Goal: Task Accomplishment & Management: Use online tool/utility

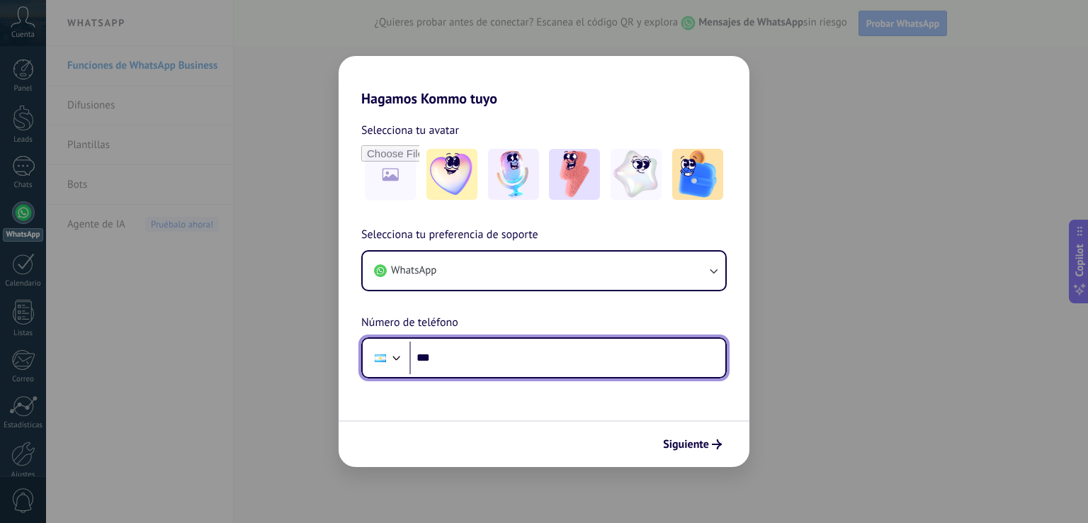
click at [491, 357] on input "***" at bounding box center [567, 357] width 316 height 33
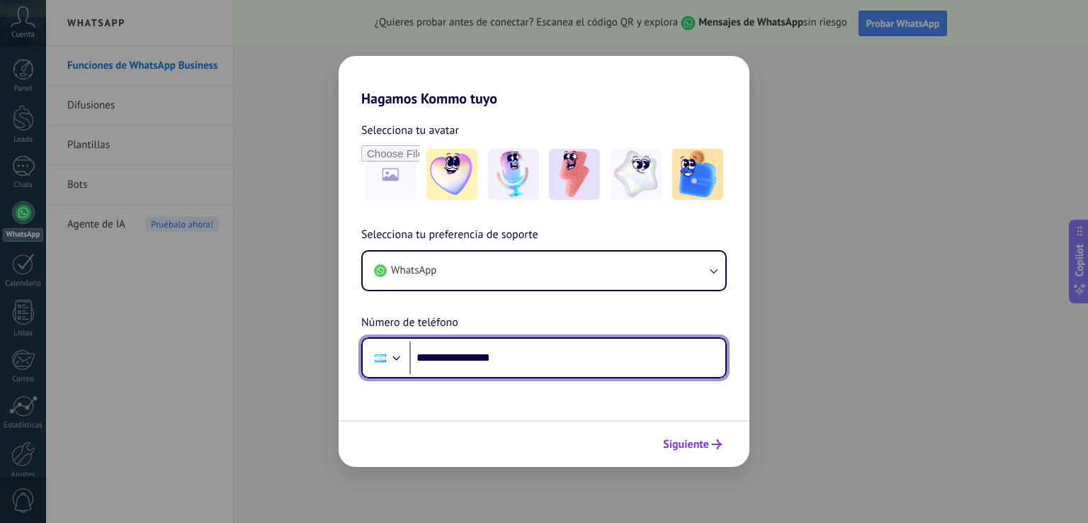
type input "**********"
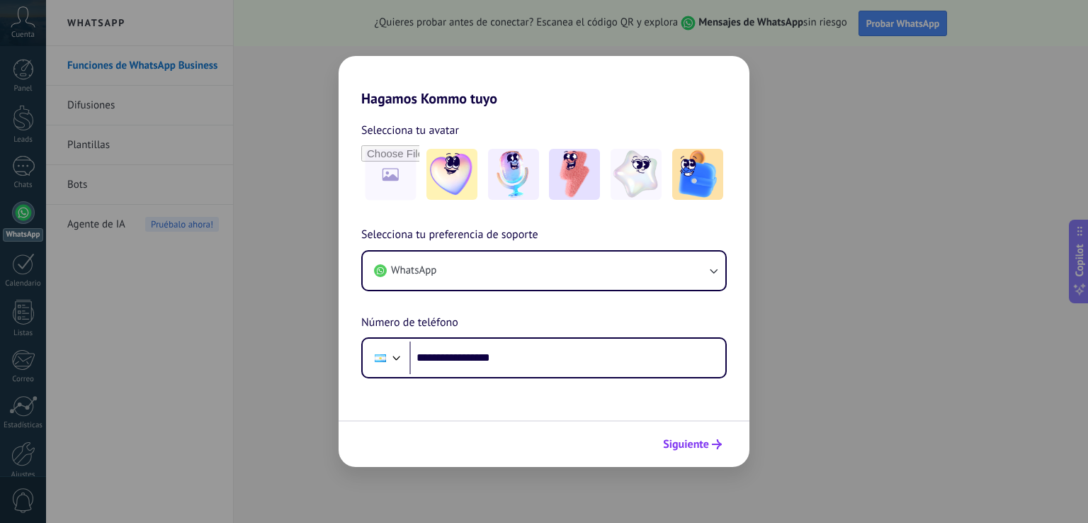
click at [683, 436] on button "Siguiente" at bounding box center [692, 444] width 72 height 24
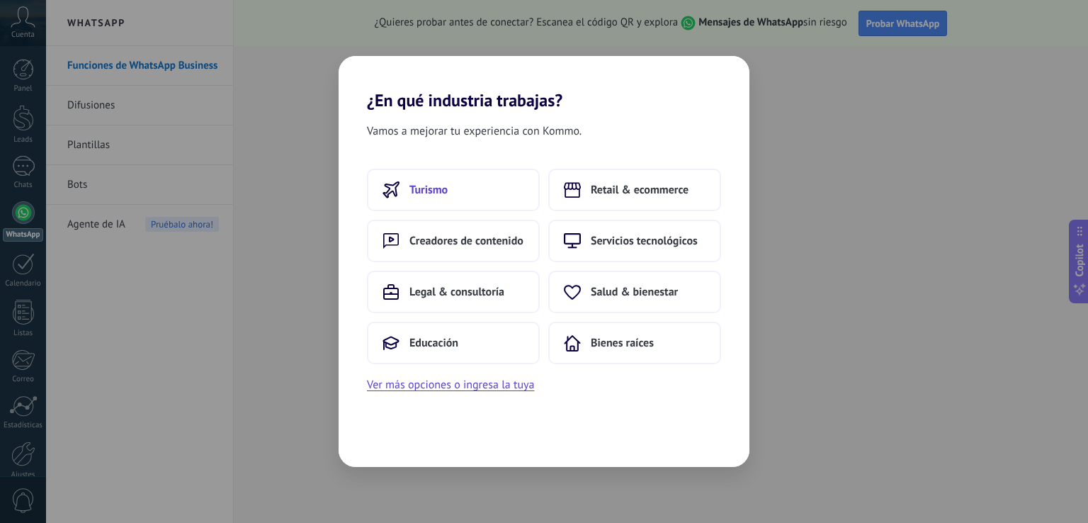
click at [456, 199] on button "Turismo" at bounding box center [453, 190] width 173 height 42
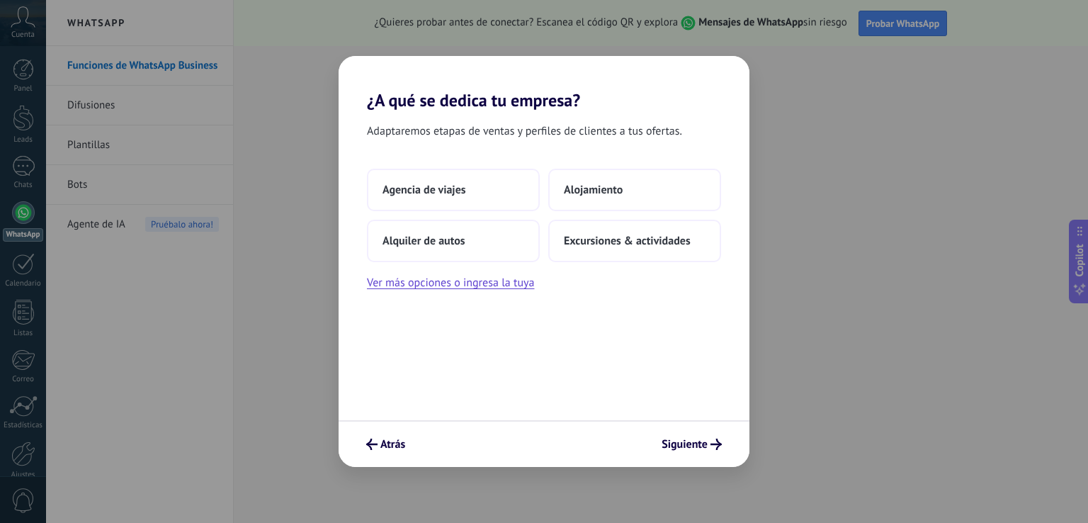
click at [456, 199] on button "Agencia de viajes" at bounding box center [453, 190] width 173 height 42
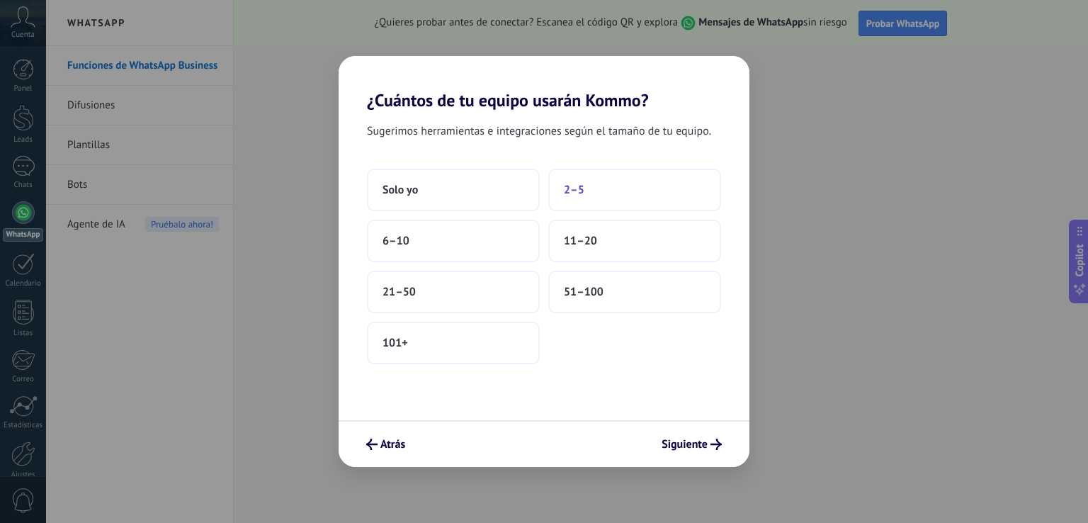
click at [589, 181] on button "2–5" at bounding box center [634, 190] width 173 height 42
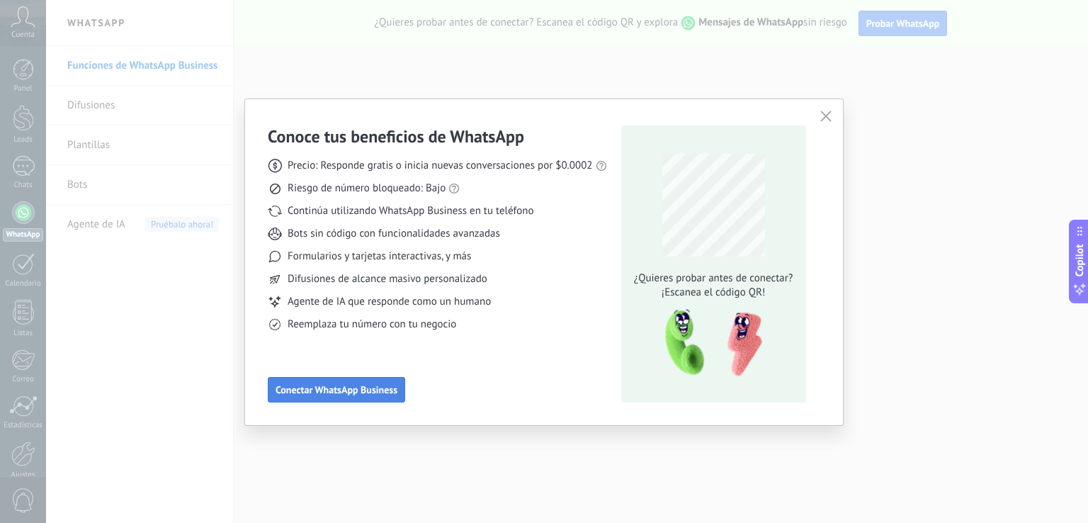
click at [365, 386] on span "Conectar WhatsApp Business" at bounding box center [336, 390] width 122 height 10
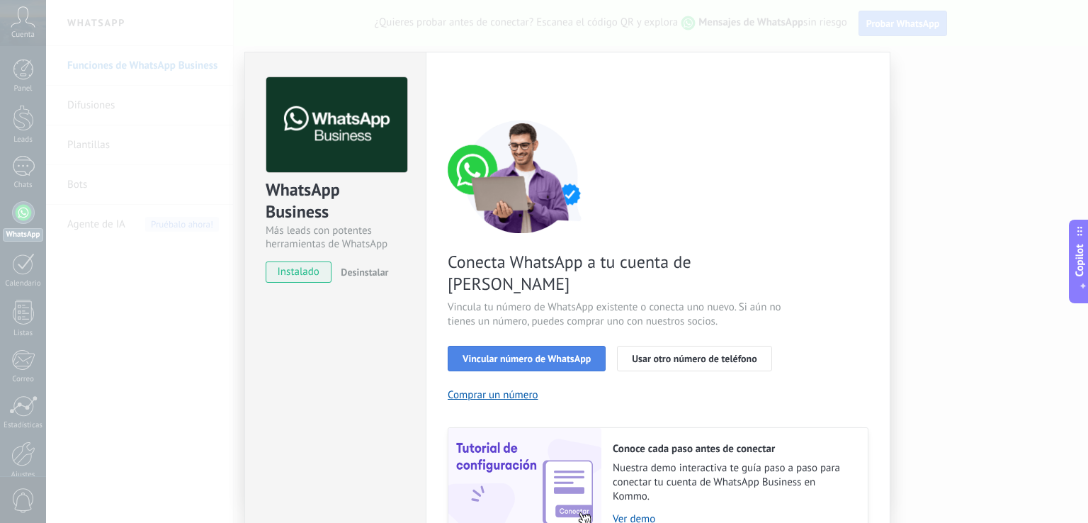
click at [515, 353] on span "Vincular número de WhatsApp" at bounding box center [526, 358] width 128 height 10
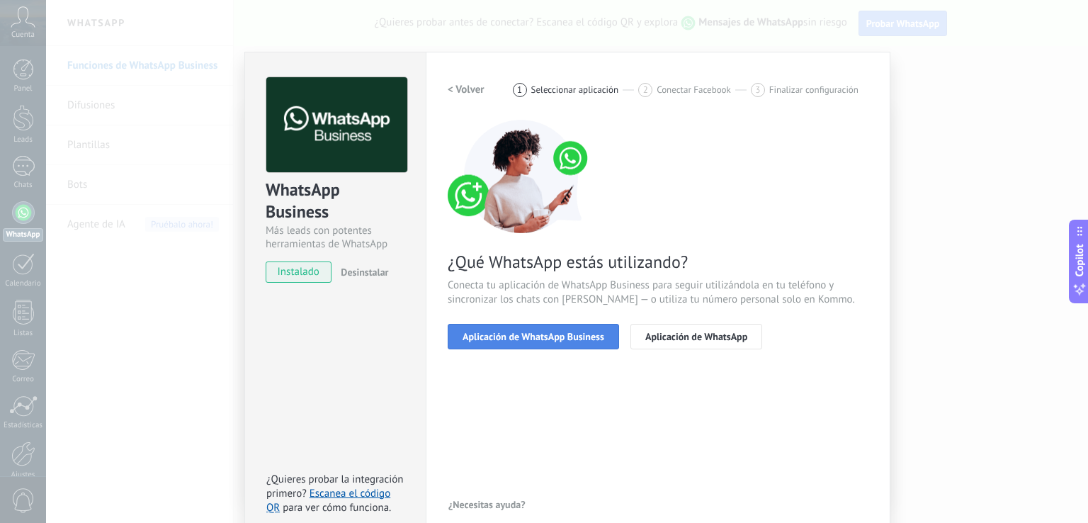
click at [553, 335] on span "Aplicación de WhatsApp Business" at bounding box center [533, 336] width 142 height 10
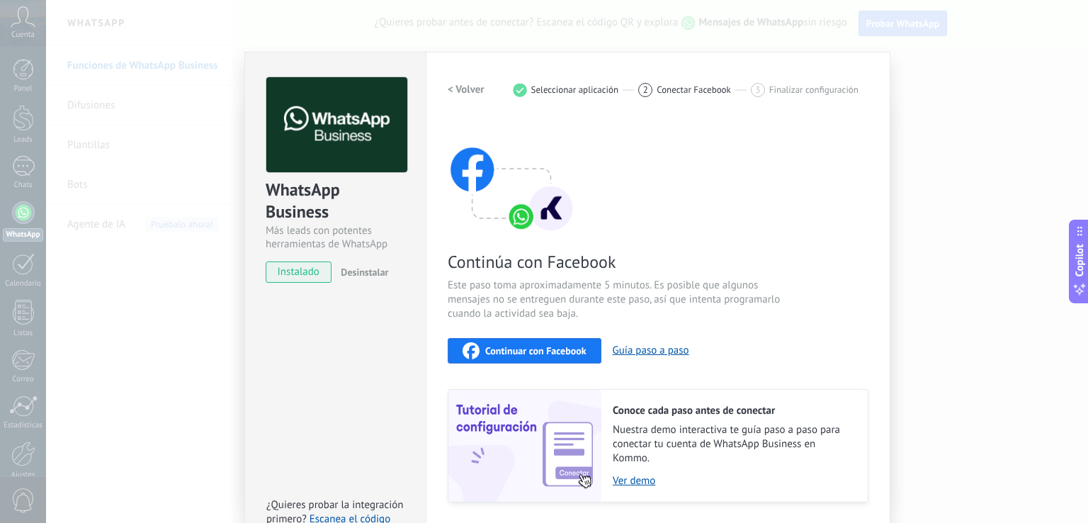
click at [528, 352] on span "Continuar con Facebook" at bounding box center [535, 351] width 101 height 10
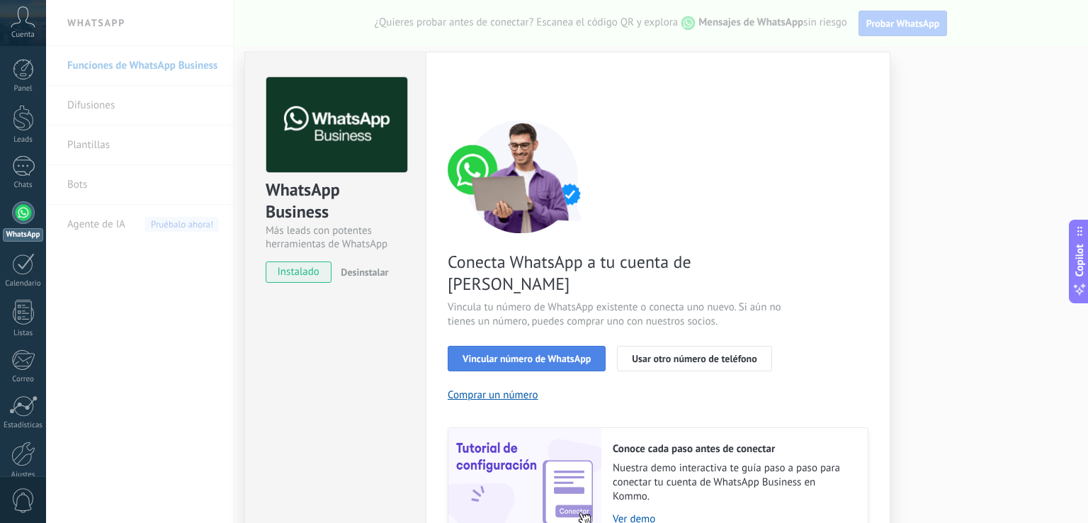
click at [591, 346] on button "Vincular número de WhatsApp" at bounding box center [527, 358] width 158 height 25
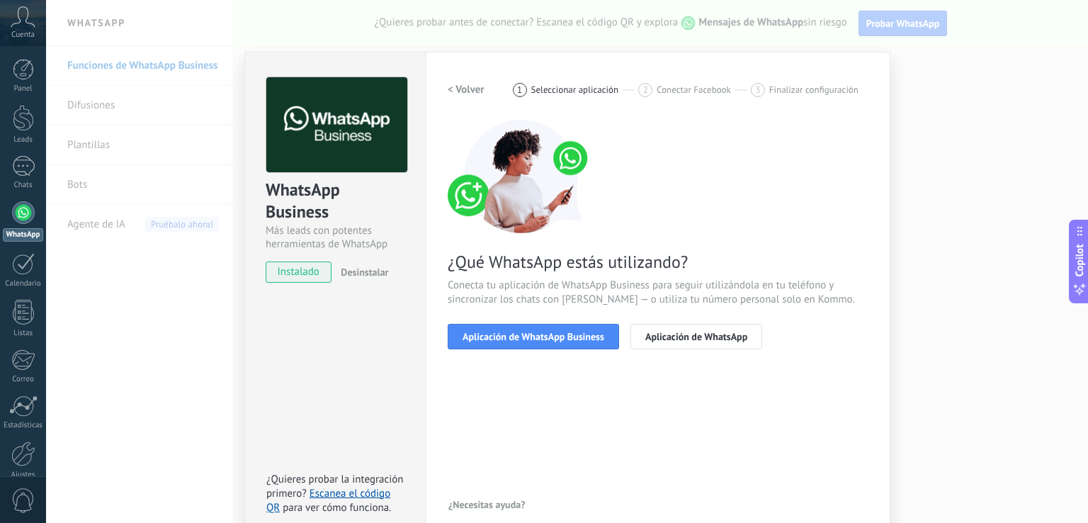
click at [591, 338] on span "Aplicación de WhatsApp Business" at bounding box center [533, 336] width 142 height 10
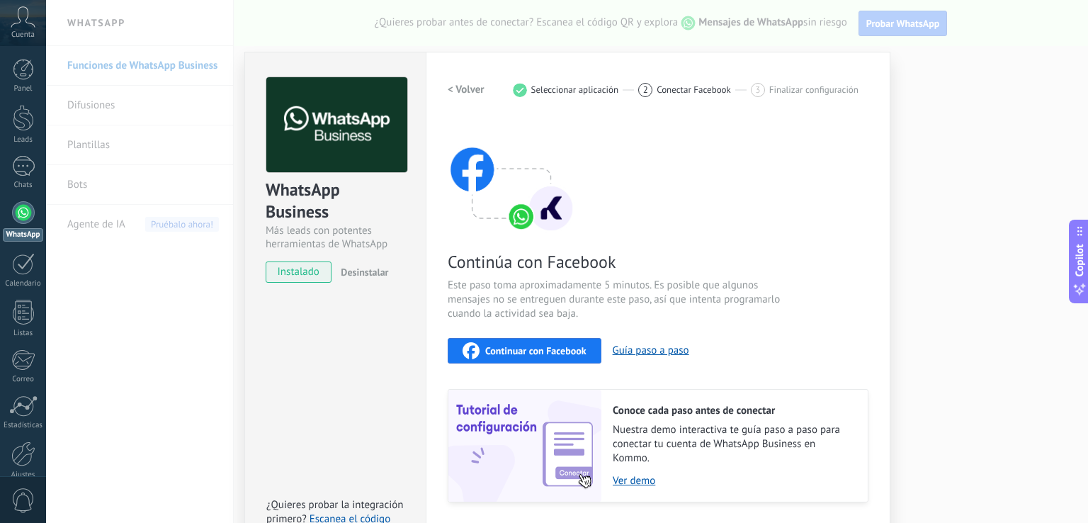
scroll to position [42, 0]
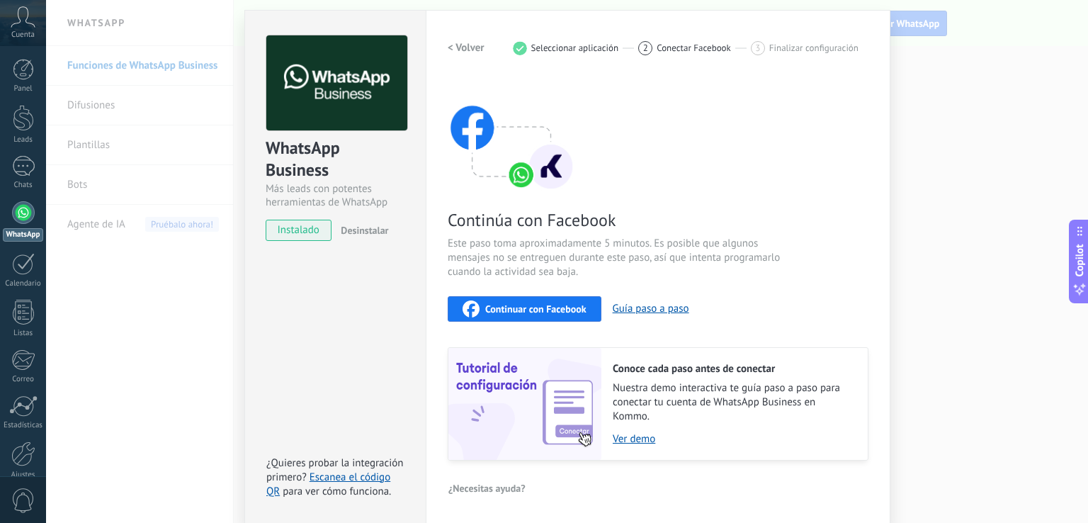
click at [575, 304] on span "Continuar con Facebook" at bounding box center [535, 309] width 101 height 10
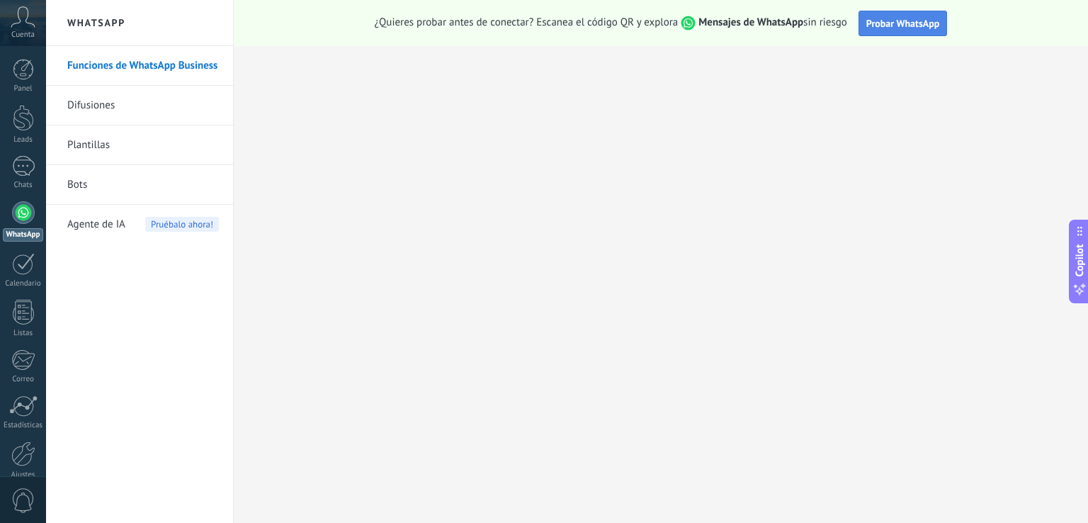
click at [897, 26] on span "Probar WhatsApp" at bounding box center [903, 23] width 74 height 13
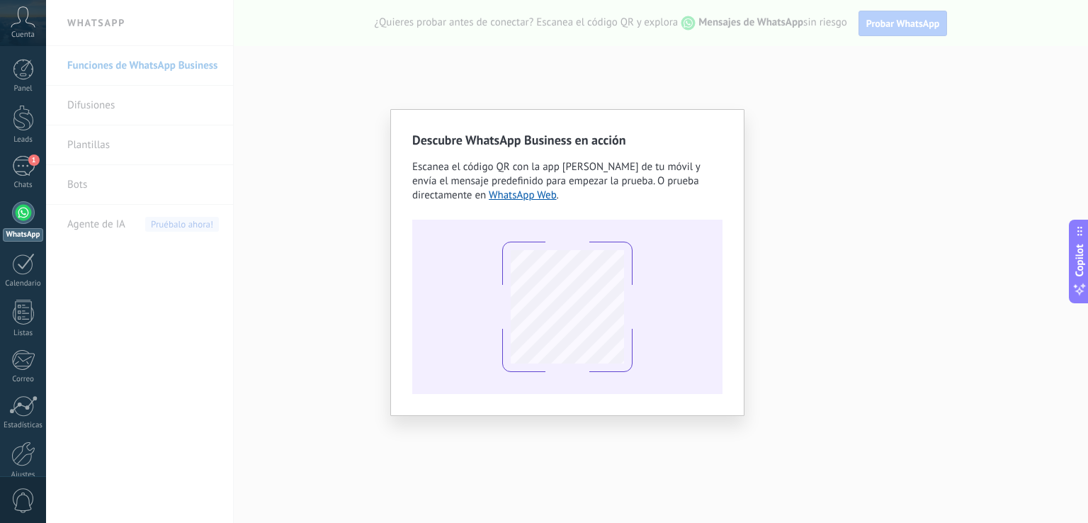
click at [836, 277] on div "Descubre WhatsApp Business en acción Escanea el código QR con la app de cámara …" at bounding box center [567, 261] width 1042 height 523
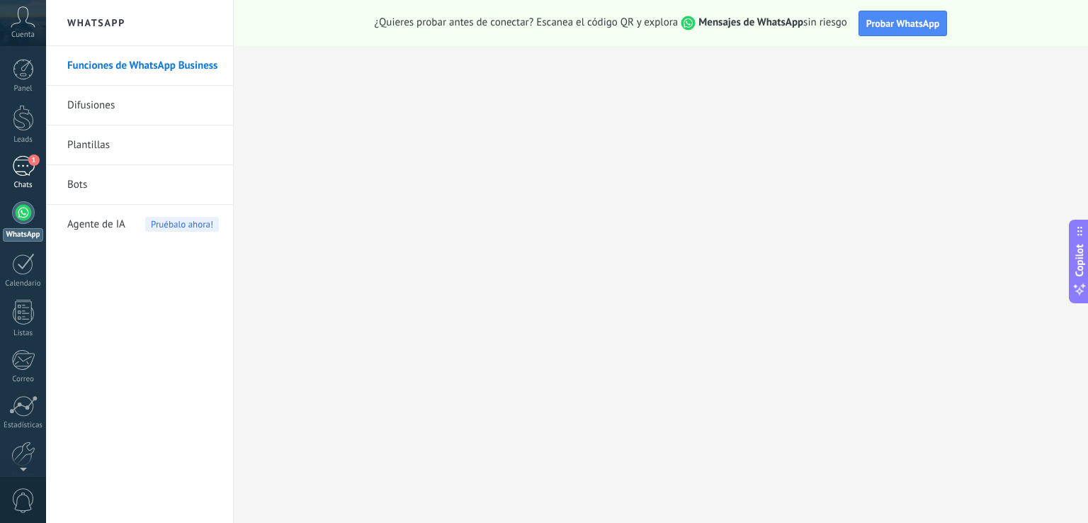
click at [28, 177] on link "1 Chats" at bounding box center [23, 173] width 46 height 34
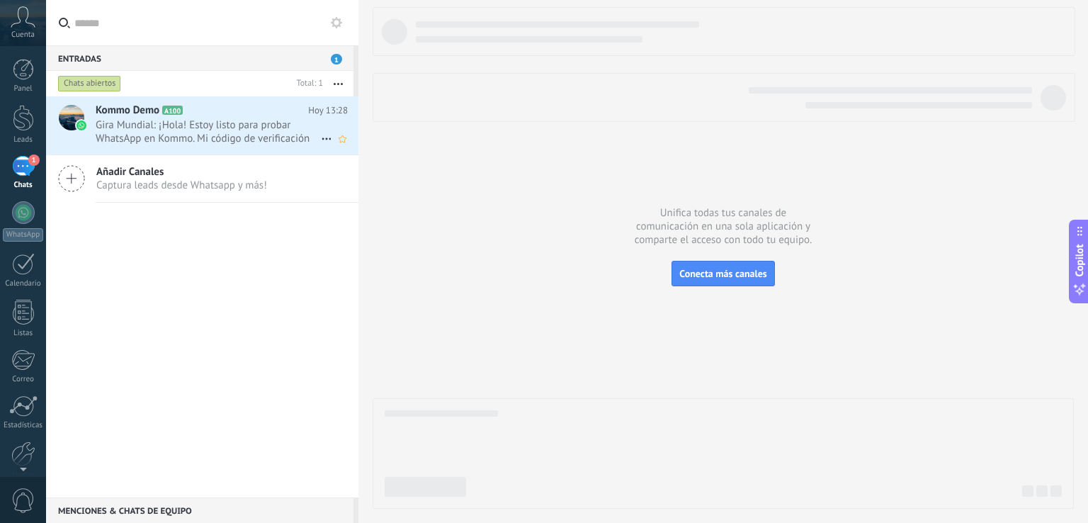
click at [249, 144] on span "Gira Mundial: ¡Hola! Estoy listo para probar WhatsApp en Kommo. Mi código de ve…" at bounding box center [208, 131] width 225 height 27
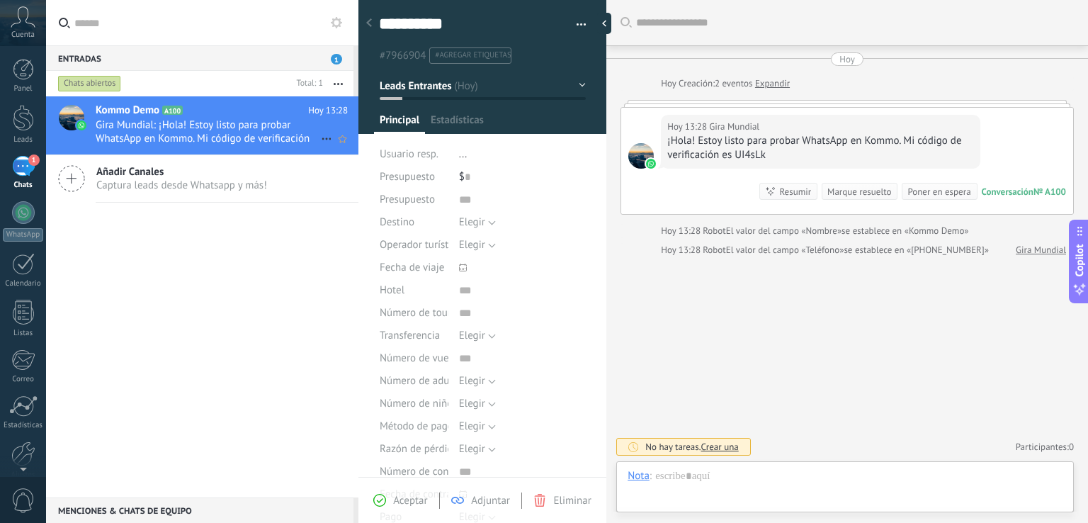
scroll to position [21, 0]
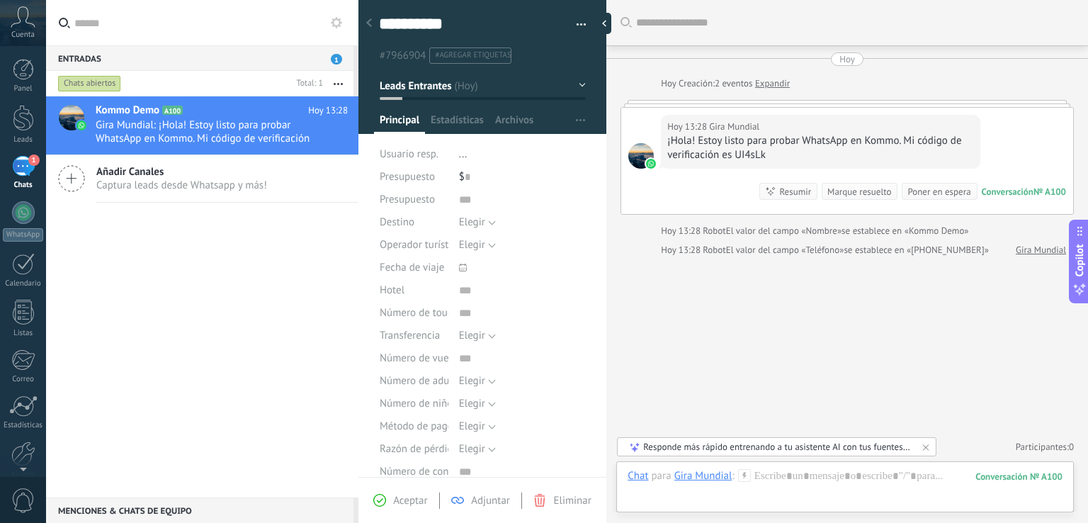
click at [754, 338] on div "Buscar Carga más Hoy Hoy Creación: 2 eventos Expandir Hoy 13:28 Gira Mundial ¡H…" at bounding box center [847, 261] width 482 height 523
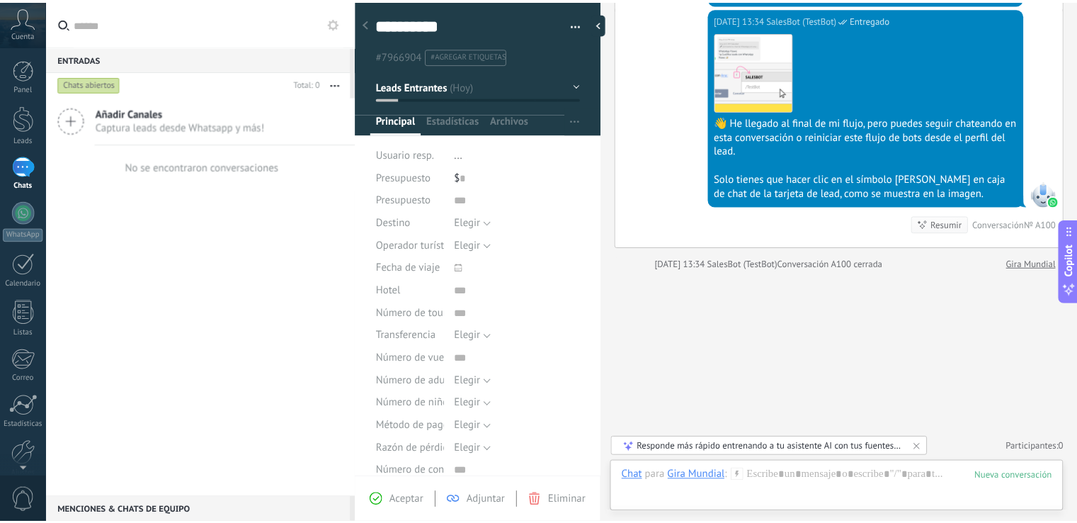
scroll to position [1803, 0]
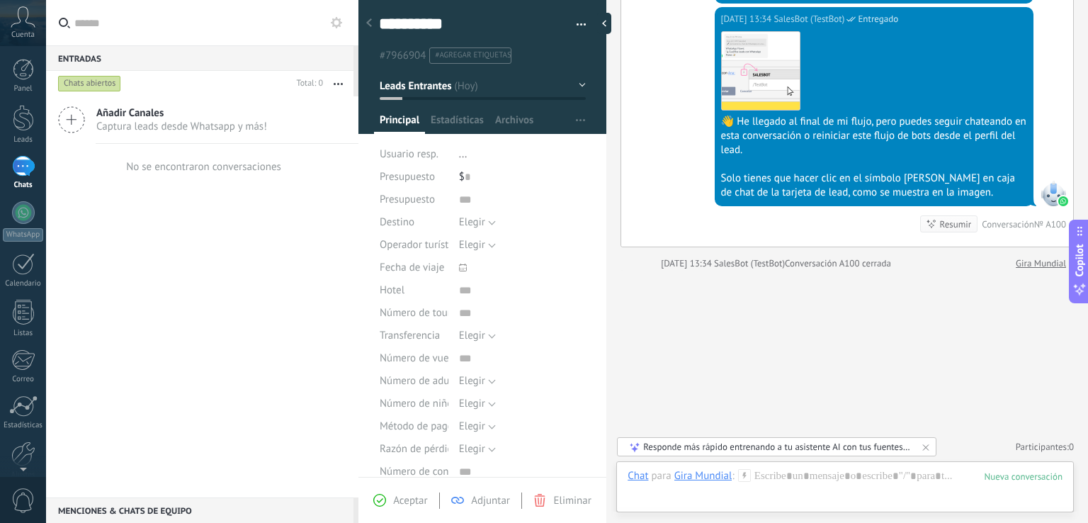
click at [16, 1] on div "Cuenta" at bounding box center [23, 23] width 46 height 46
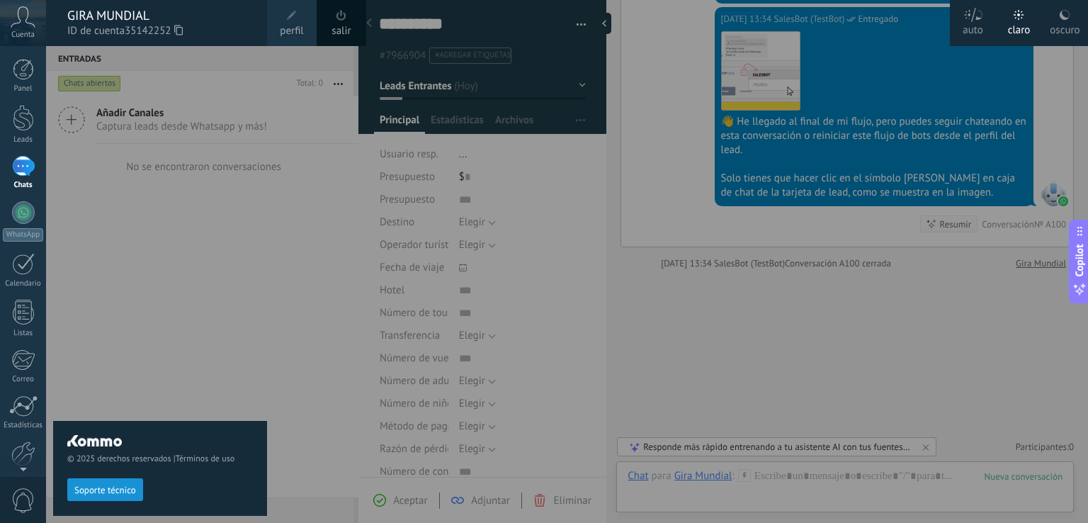
drag, startPoint x: 16, startPoint y: 1, endPoint x: 205, endPoint y: 52, distance: 195.8
click at [46, 52] on div "© 2025 derechos reservados | Términos de uso Soporte técnico auto claro oscuro …" at bounding box center [23, 261] width 46 height 523
click at [697, 307] on div at bounding box center [590, 261] width 1088 height 523
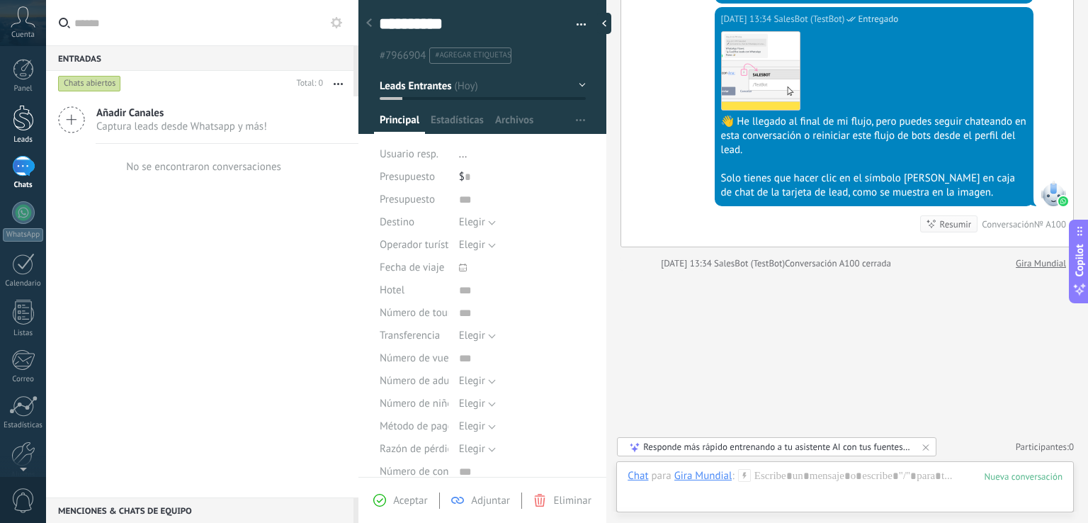
click at [11, 123] on link "Leads" at bounding box center [23, 125] width 46 height 40
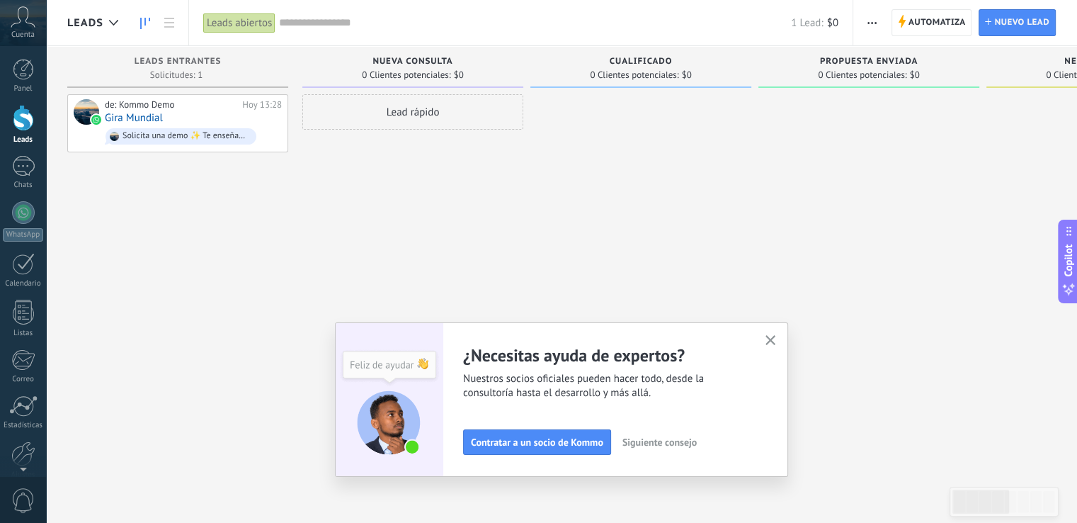
click at [776, 344] on icon "button" at bounding box center [771, 340] width 11 height 11
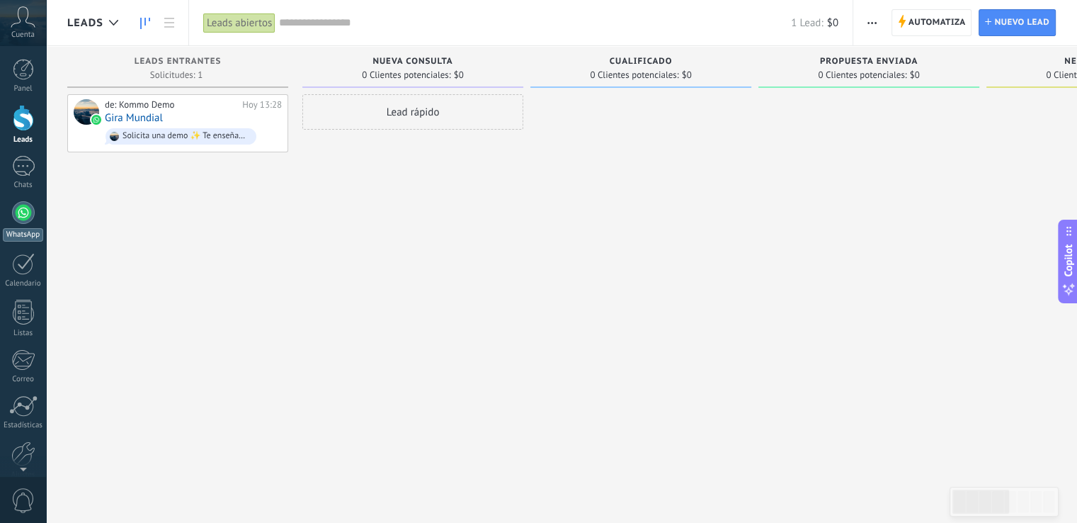
click at [14, 210] on div at bounding box center [23, 212] width 23 height 23
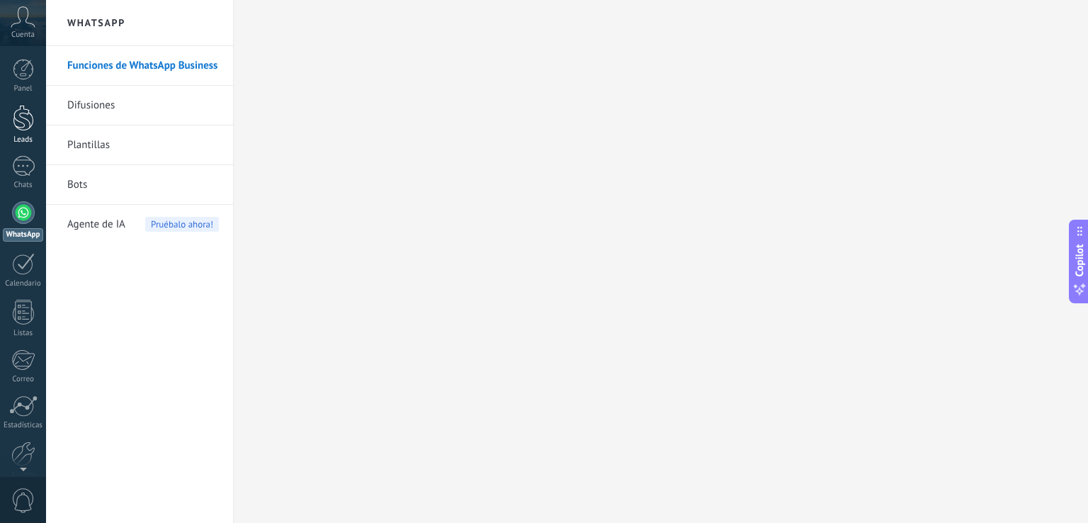
click at [30, 135] on div "Leads" at bounding box center [23, 139] width 41 height 9
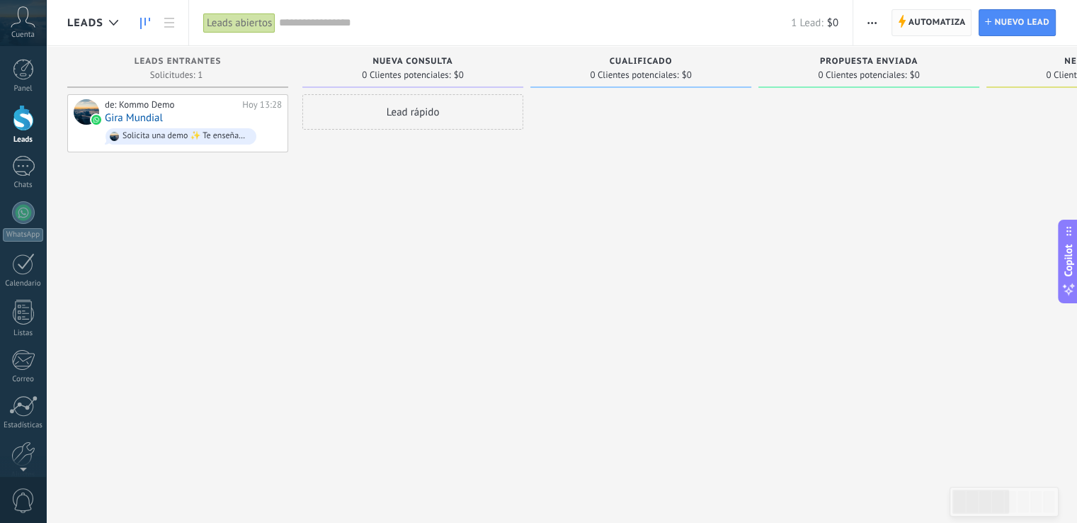
click at [918, 21] on span "Automatiza" at bounding box center [937, 22] width 57 height 25
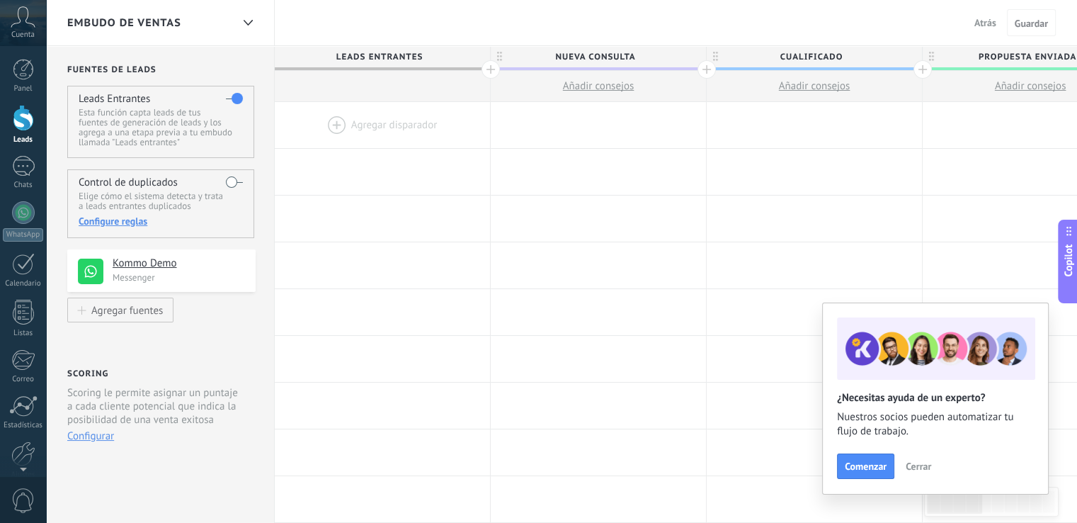
click at [385, 120] on div at bounding box center [382, 125] width 215 height 46
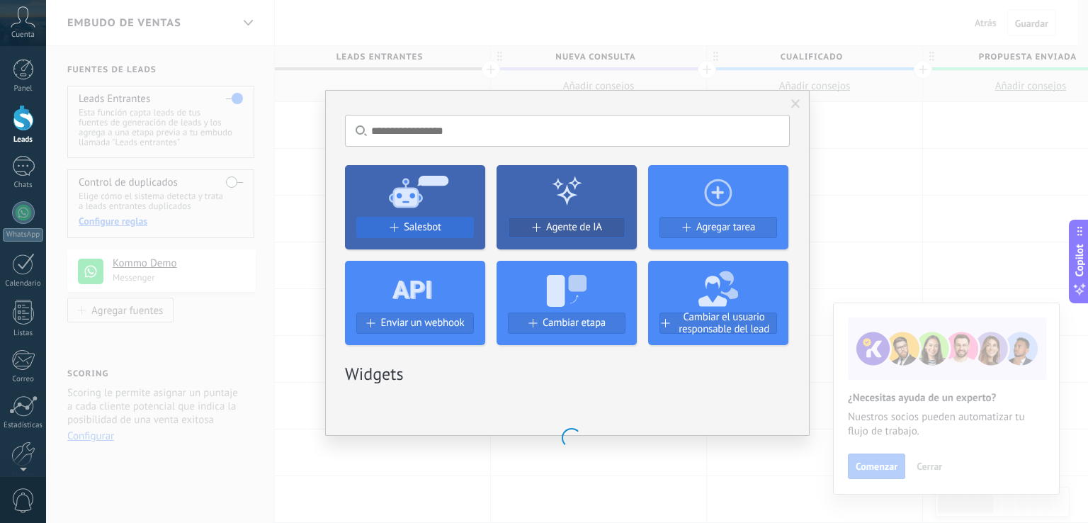
click at [399, 222] on div "Salesbot" at bounding box center [415, 227] width 116 height 12
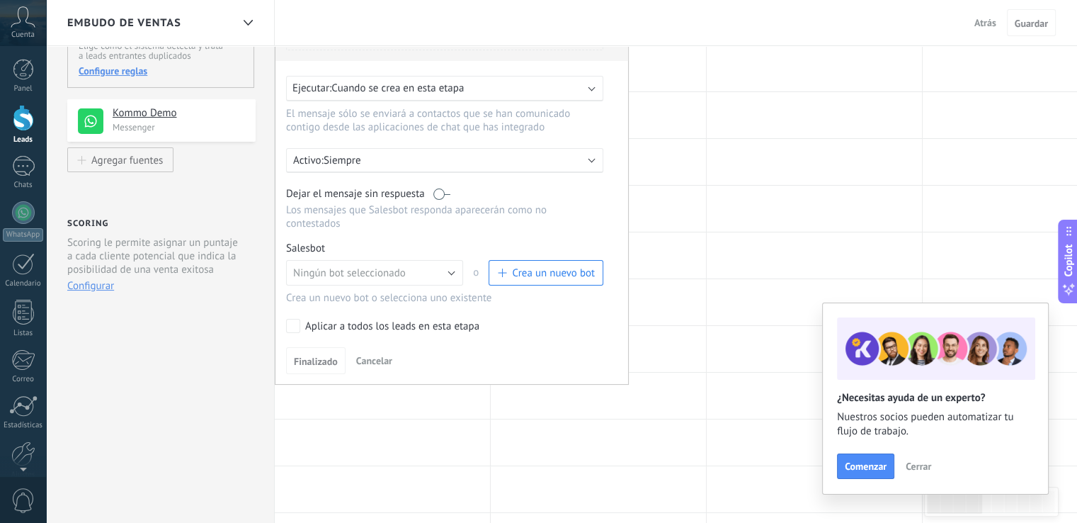
scroll to position [156, 0]
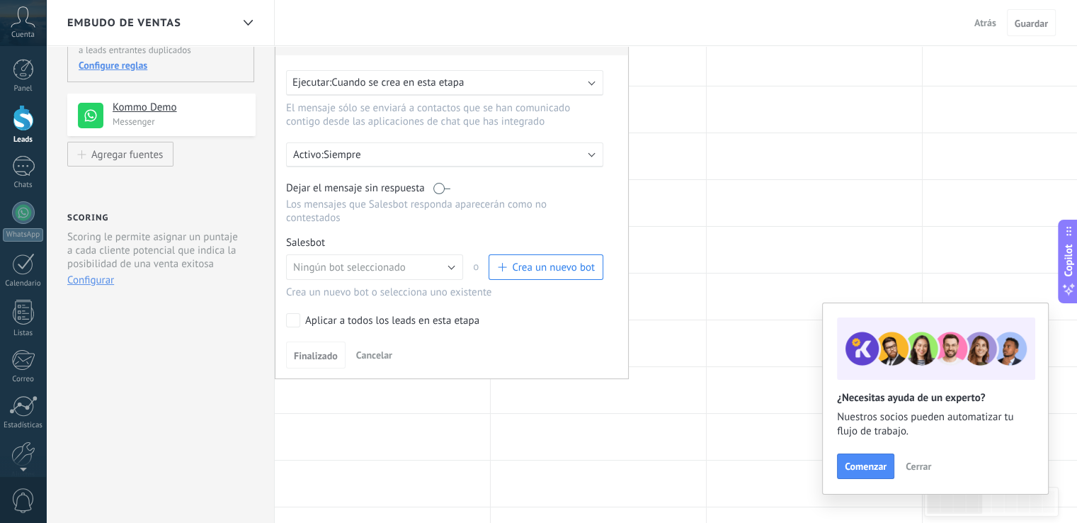
click at [530, 261] on span "Crea un nuevo bot" at bounding box center [553, 267] width 83 height 13
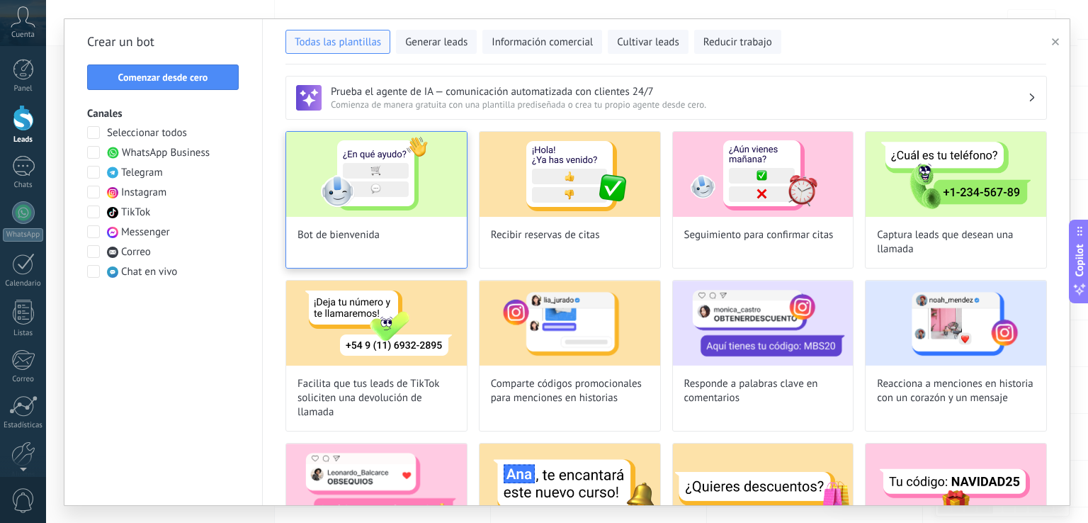
click at [355, 188] on img at bounding box center [376, 174] width 181 height 85
type input "**********"
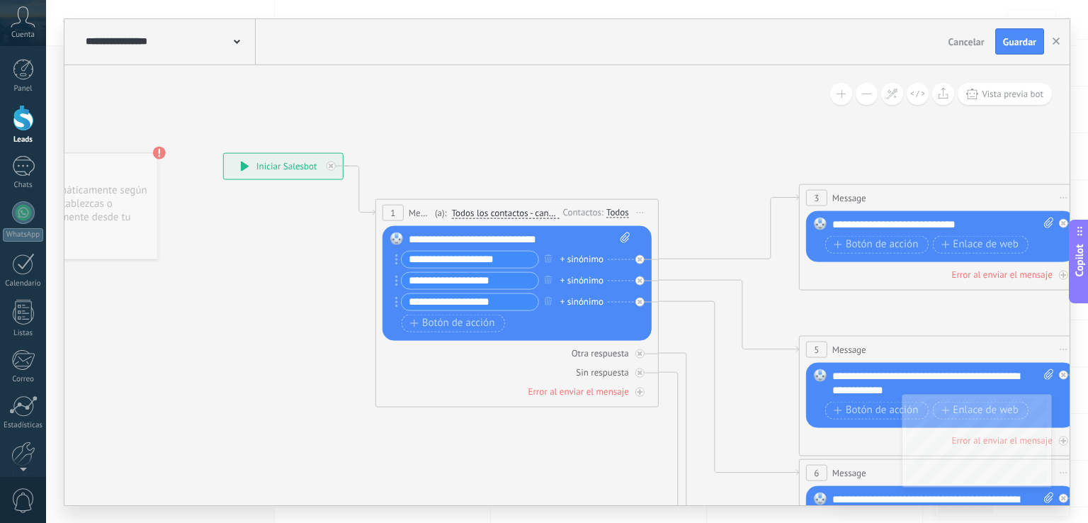
click at [464, 258] on input "**********" at bounding box center [470, 259] width 137 height 16
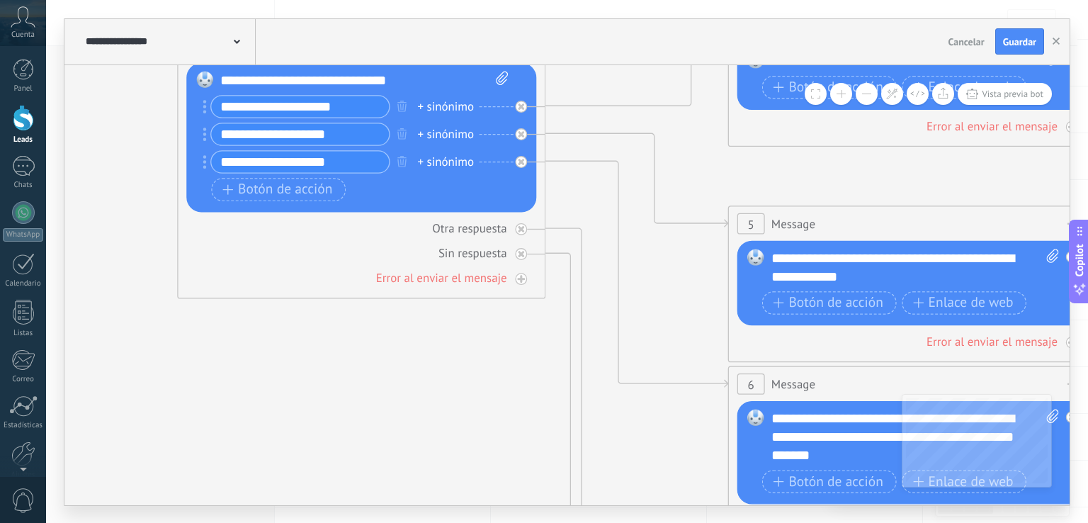
click at [8, 25] on div "Cuenta" at bounding box center [23, 23] width 46 height 46
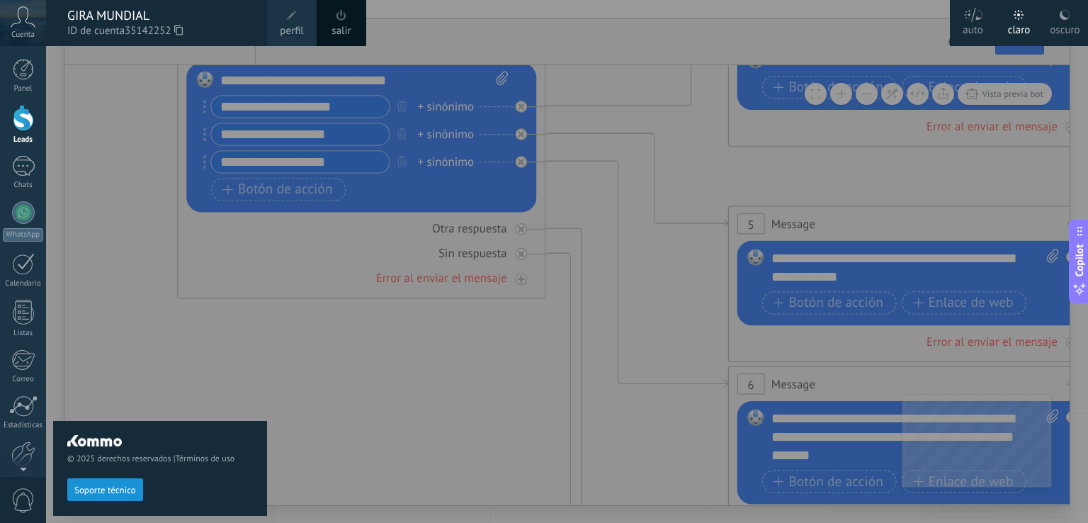
click at [293, 11] on span at bounding box center [292, 16] width 10 height 10
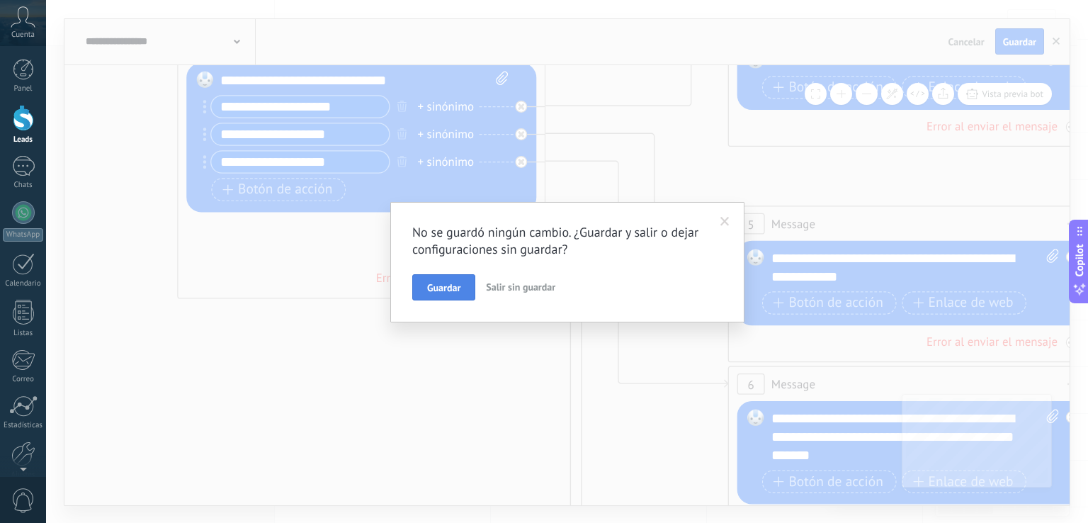
click at [434, 286] on span "Guardar" at bounding box center [443, 288] width 33 height 10
